Goal: Information Seeking & Learning: Check status

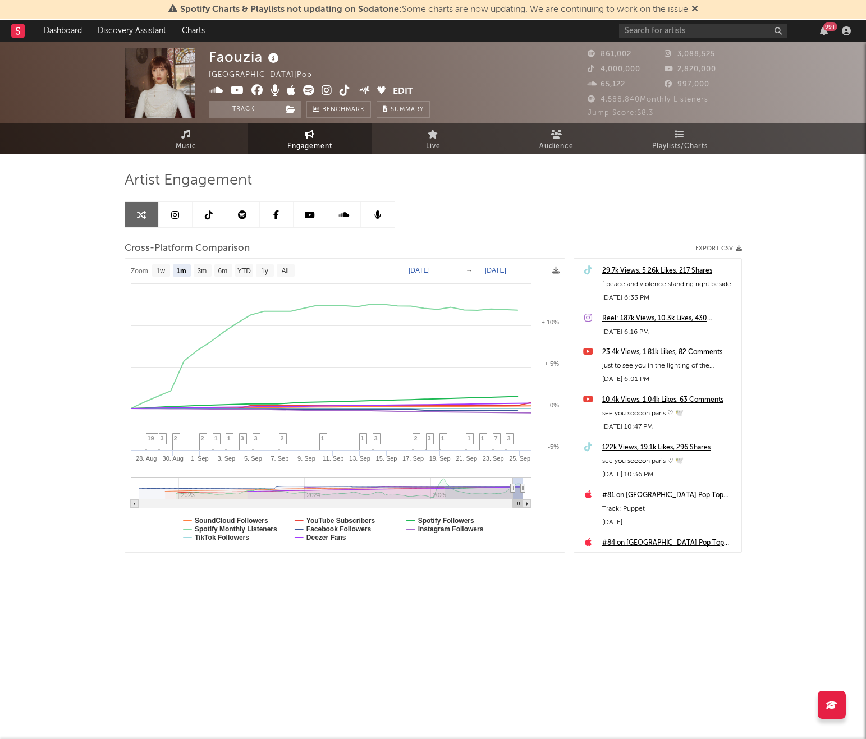
select select "1m"
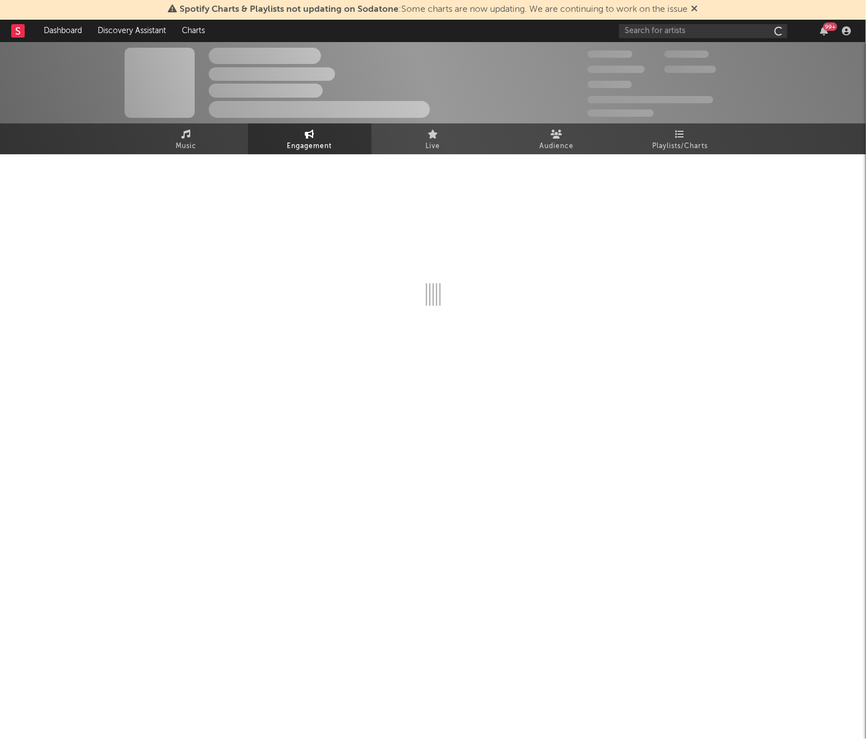
select select "1w"
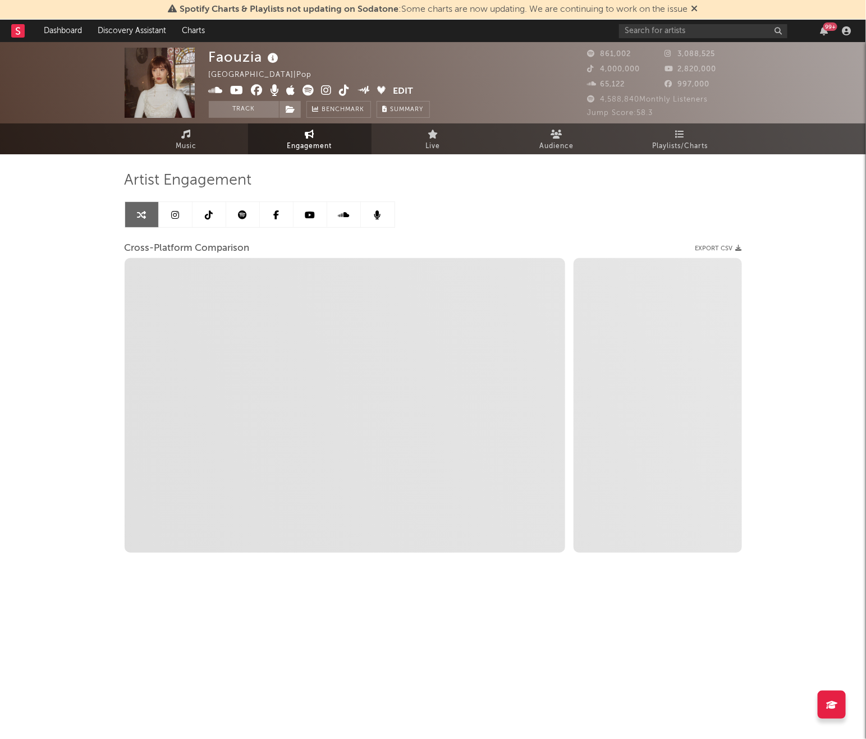
select select "1m"
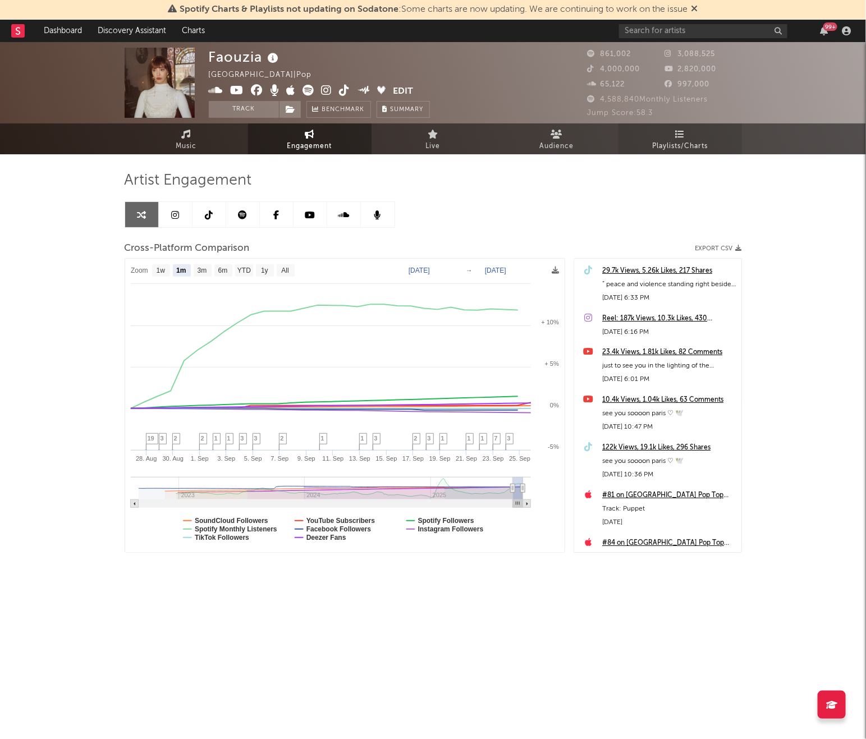
click at [643, 143] on link "Playlists/Charts" at bounding box center [681, 139] width 124 height 31
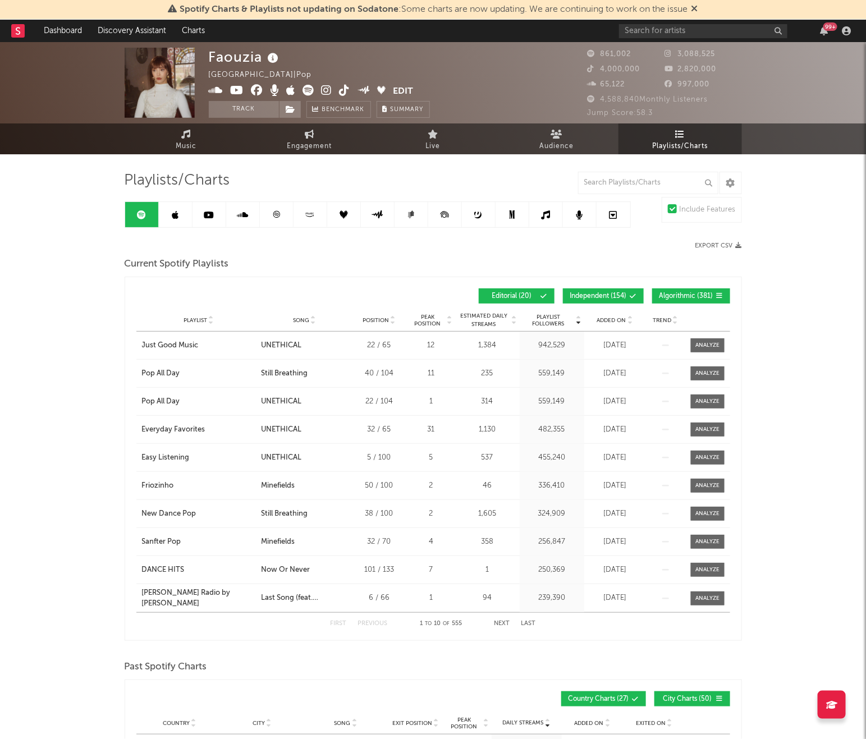
click at [615, 313] on div "Playlist City Song Position Peak Position Estimated Daily Streams Playlist Foll…" at bounding box center [433, 320] width 594 height 22
click at [615, 318] on span "Added On" at bounding box center [611, 320] width 29 height 7
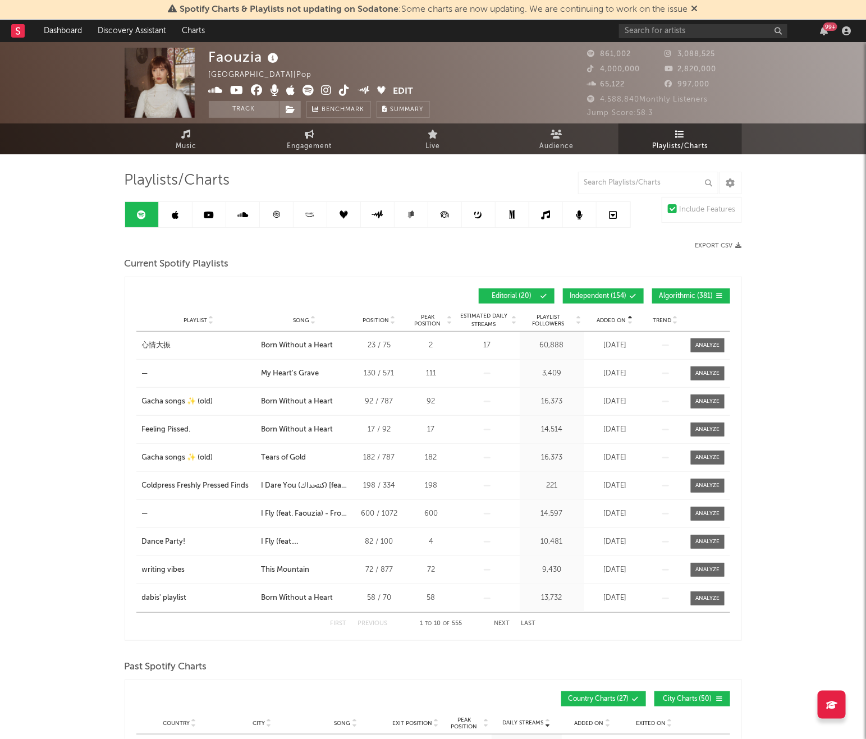
click at [615, 318] on span "Added On" at bounding box center [611, 320] width 29 height 7
